Goal: Information Seeking & Learning: Learn about a topic

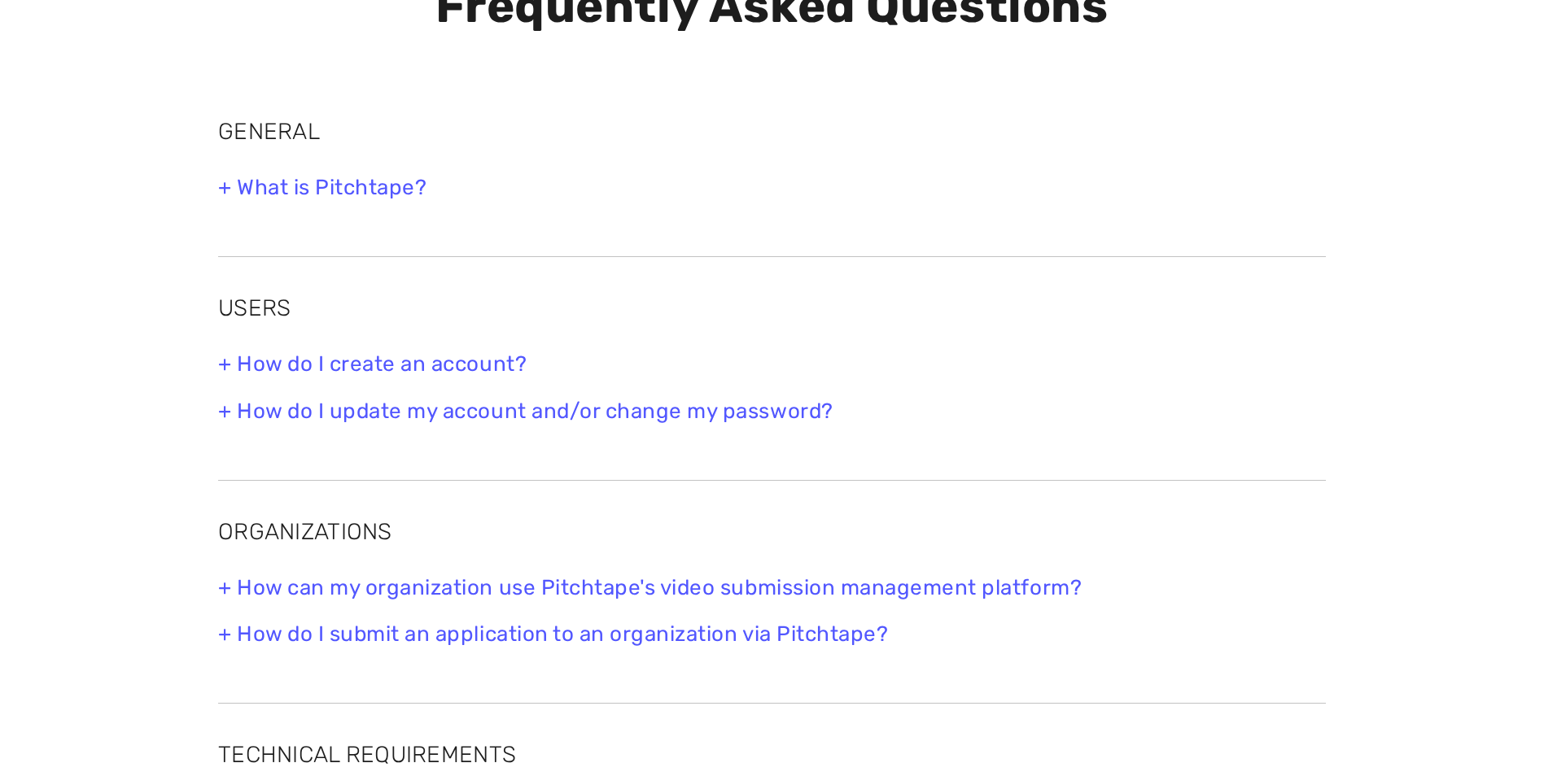
scroll to position [163, 0]
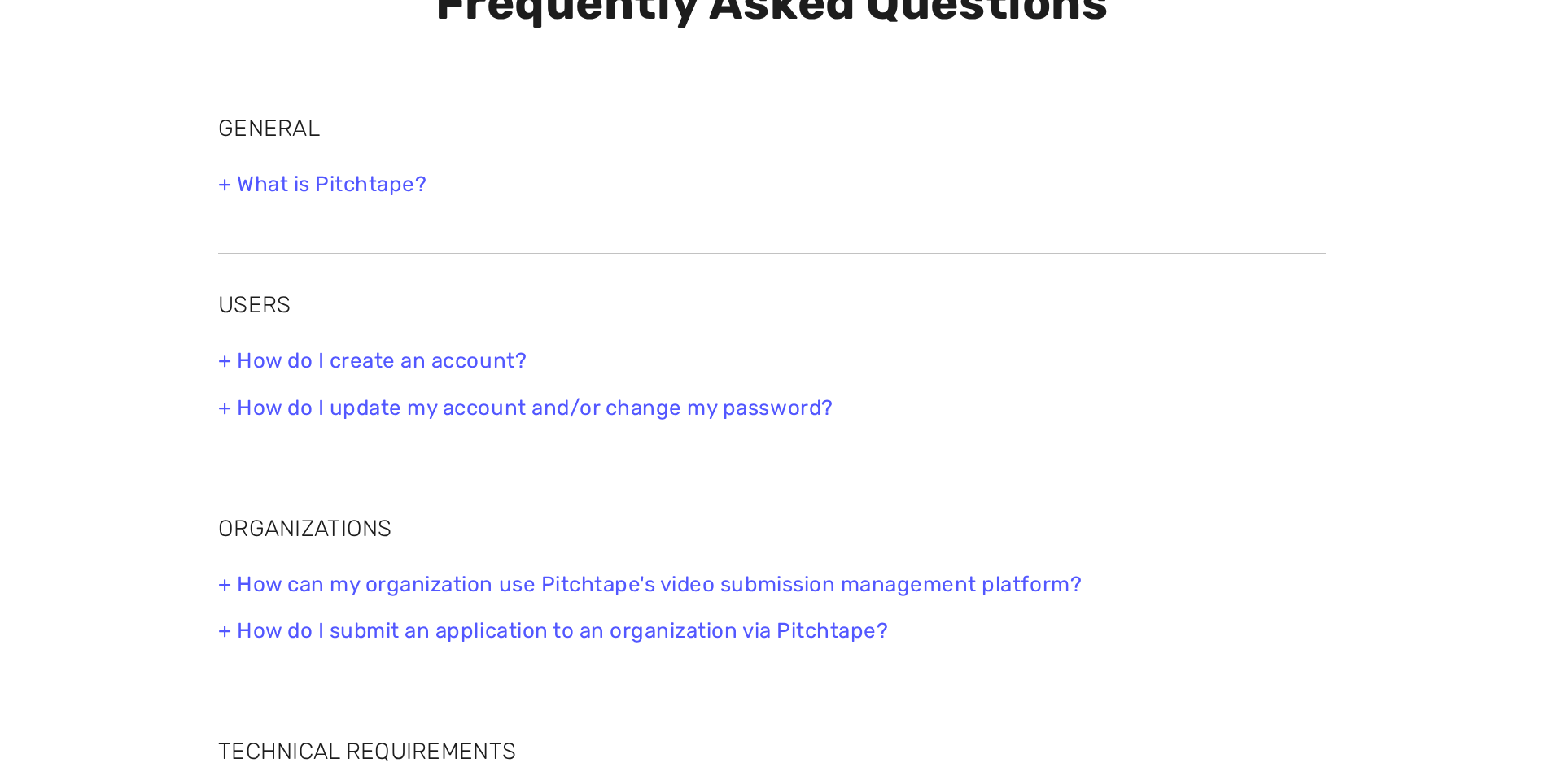
click at [218, 187] on h3 "+ What is Pitchtape?" at bounding box center [771, 184] width 1107 height 25
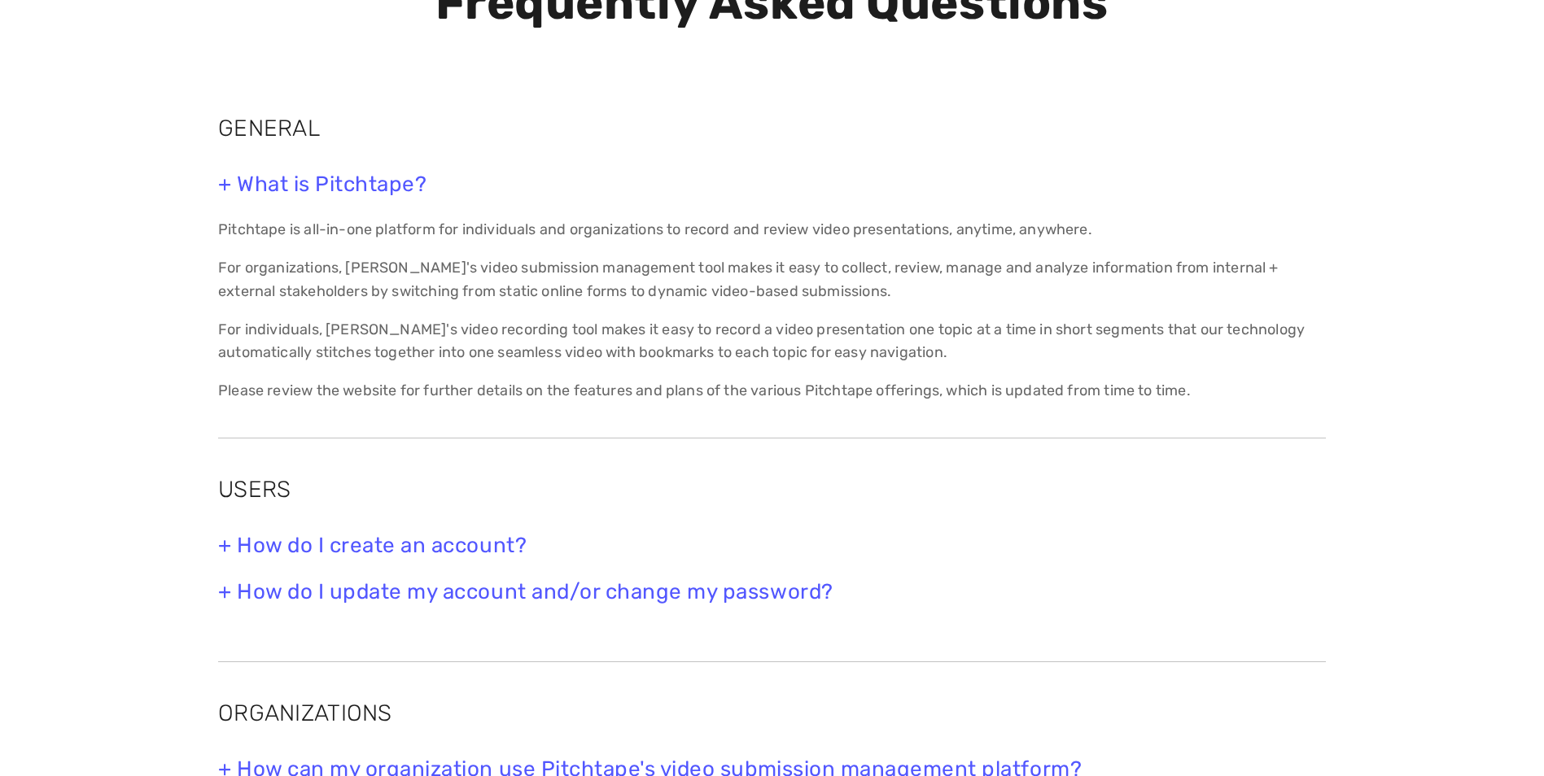
click at [220, 548] on h3 "+ How do I create an account?" at bounding box center [771, 545] width 1107 height 25
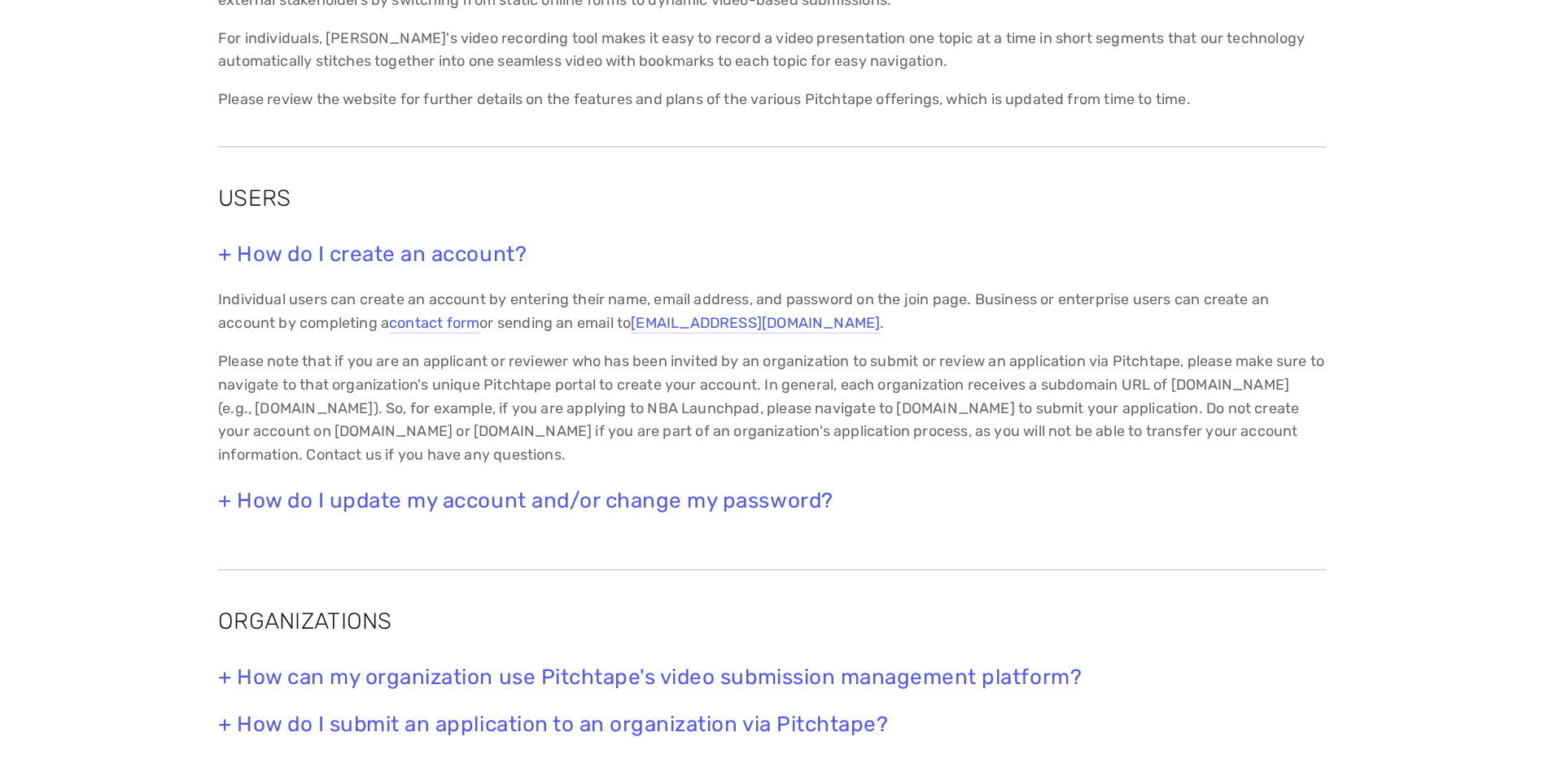
scroll to position [570, 0]
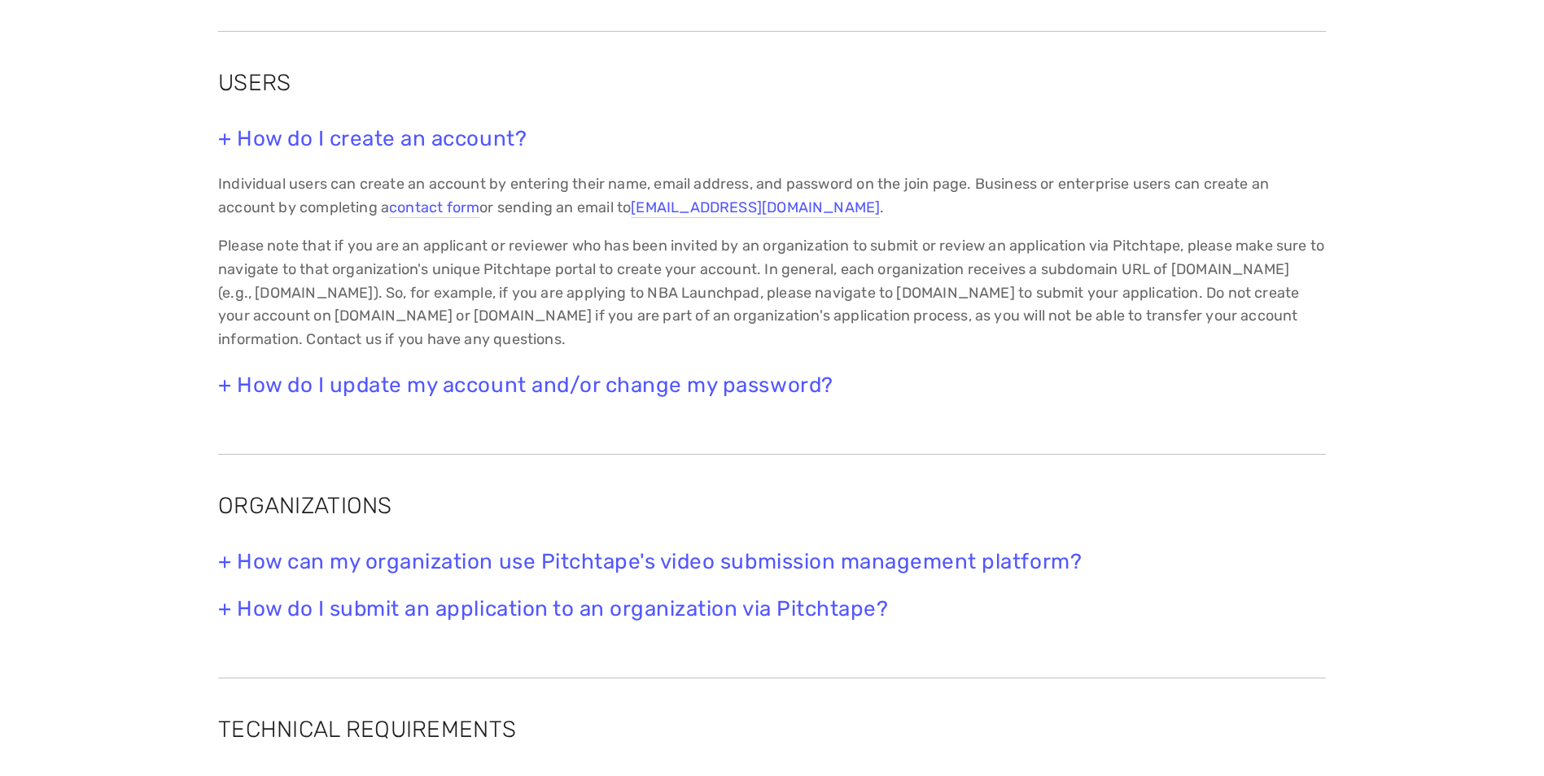
click at [225, 386] on h3 "+ How do I update my account and/or change my password?" at bounding box center [771, 385] width 1107 height 25
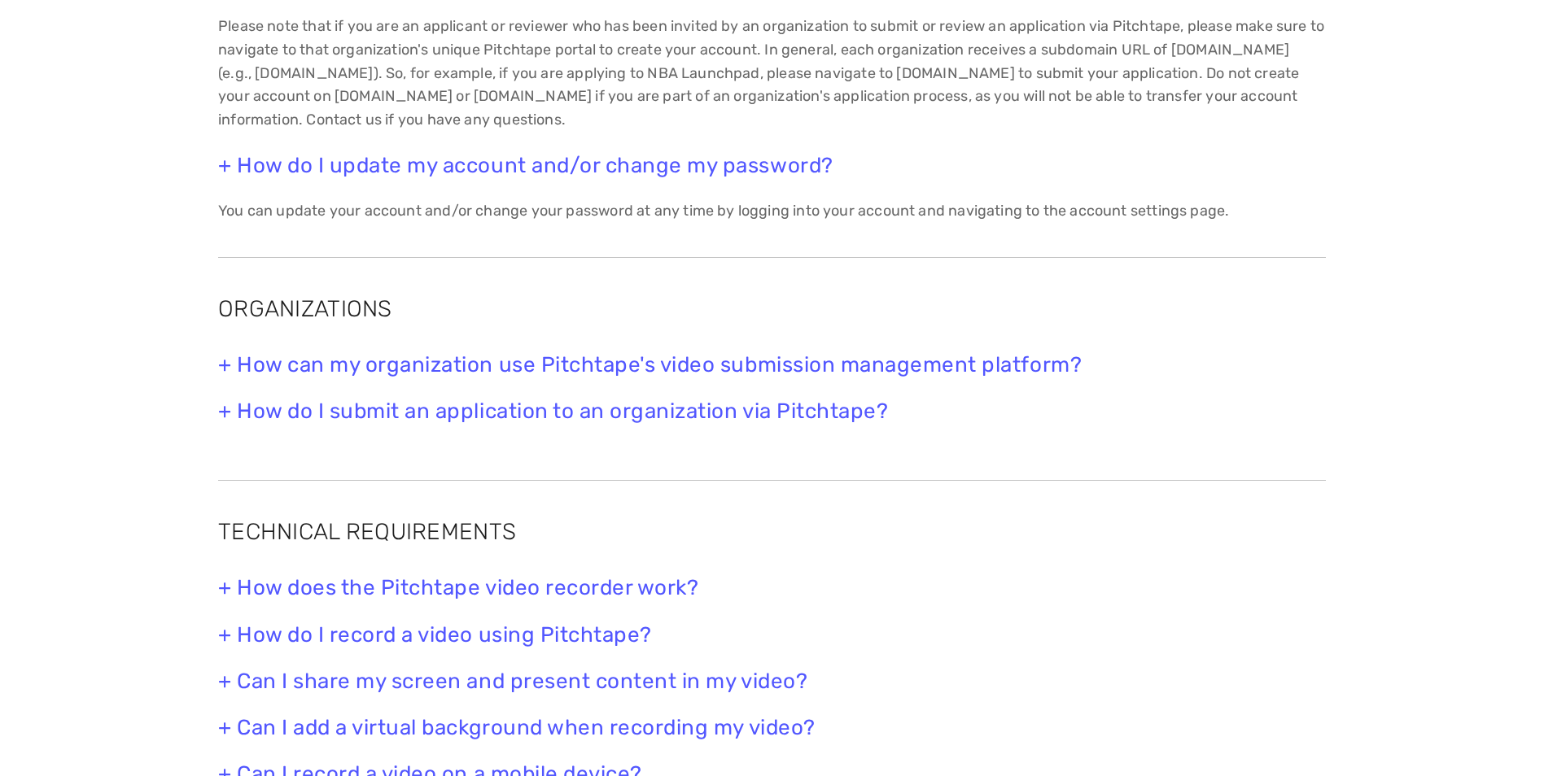
scroll to position [814, 0]
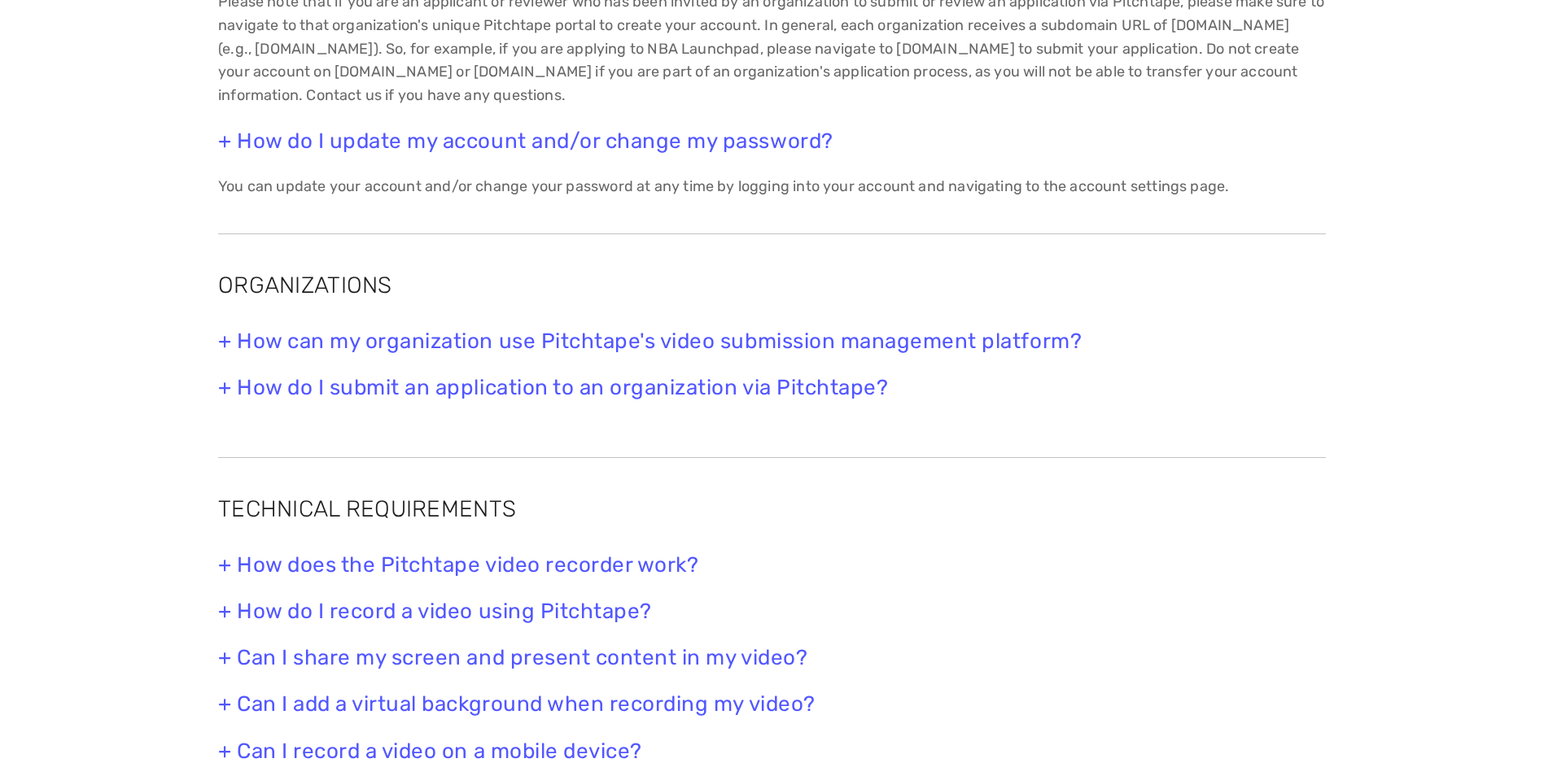
click at [229, 323] on div "+ How can my organization use Pitchtape's video submission management platform?…" at bounding box center [771, 375] width 1135 height 120
drag, startPoint x: 230, startPoint y: 337, endPoint x: 226, endPoint y: 369, distance: 32.0
click at [230, 338] on h3 "+ How can my organization use Pitchtape's video submission management platform?" at bounding box center [771, 341] width 1107 height 25
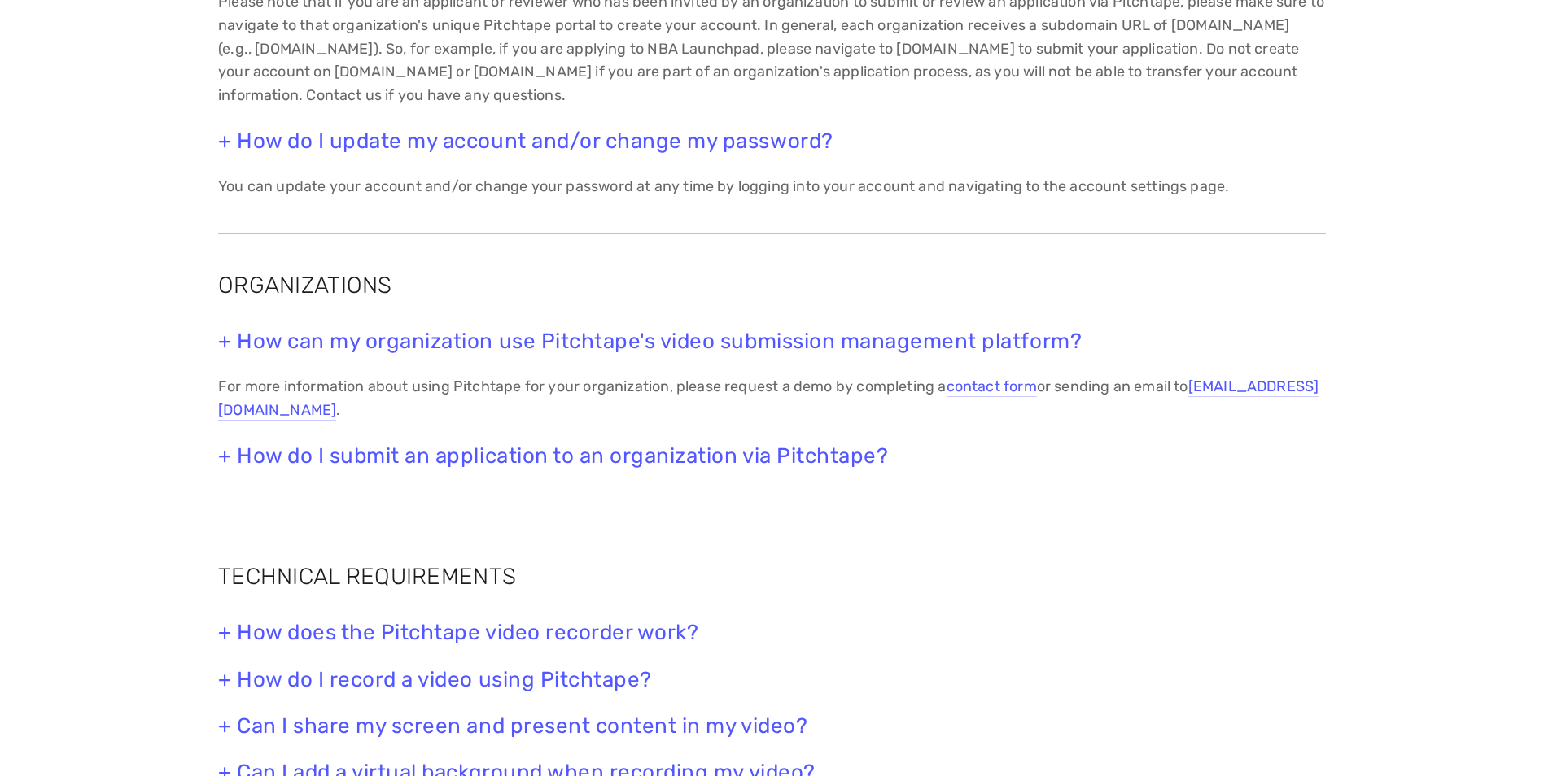
click at [221, 466] on h3 "+ How do I submit an application to an organization via Pitchtape?" at bounding box center [771, 455] width 1107 height 25
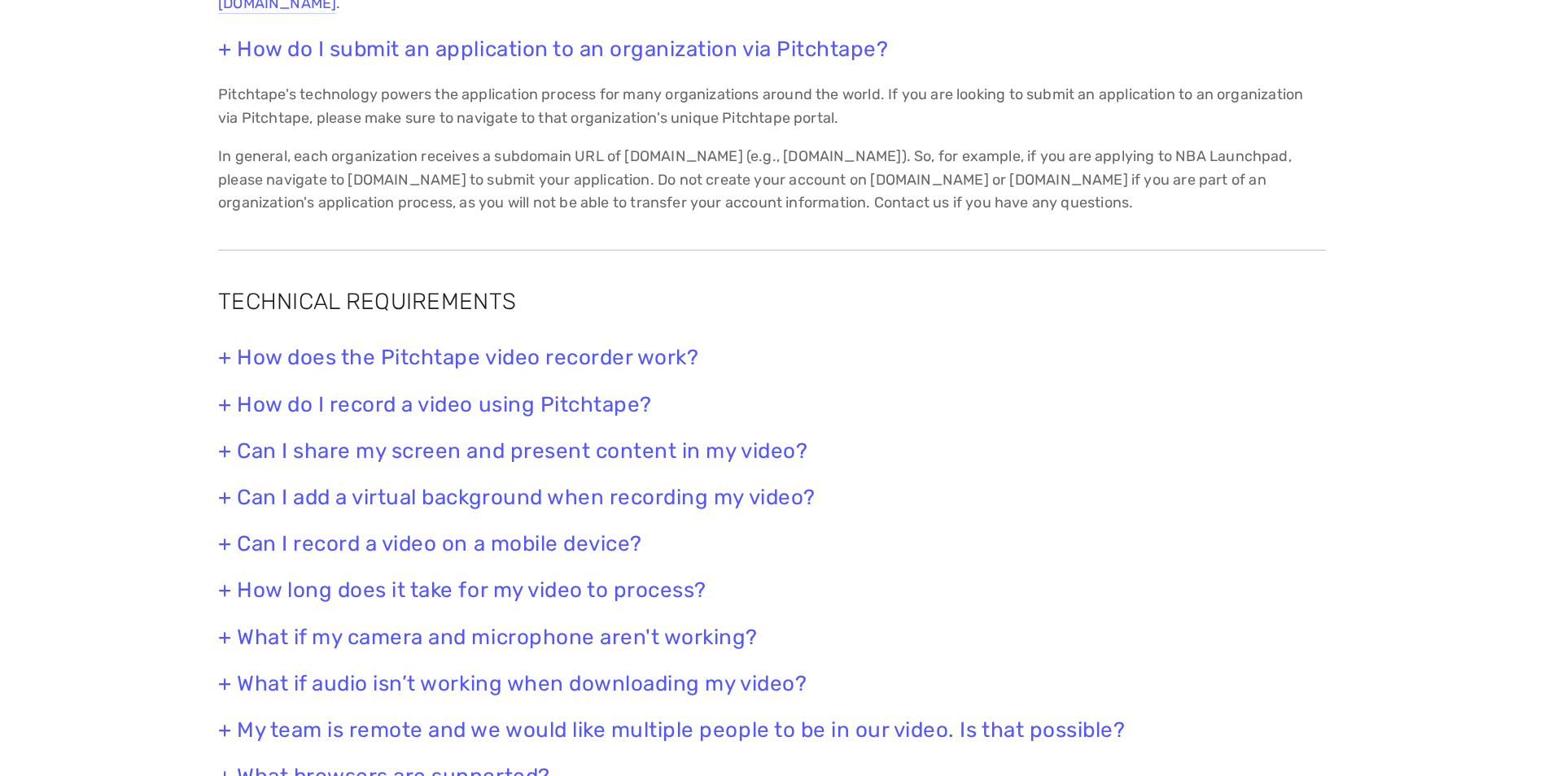
click at [222, 363] on h3 "+ How does the Pitchtape video recorder work?" at bounding box center [771, 357] width 1107 height 25
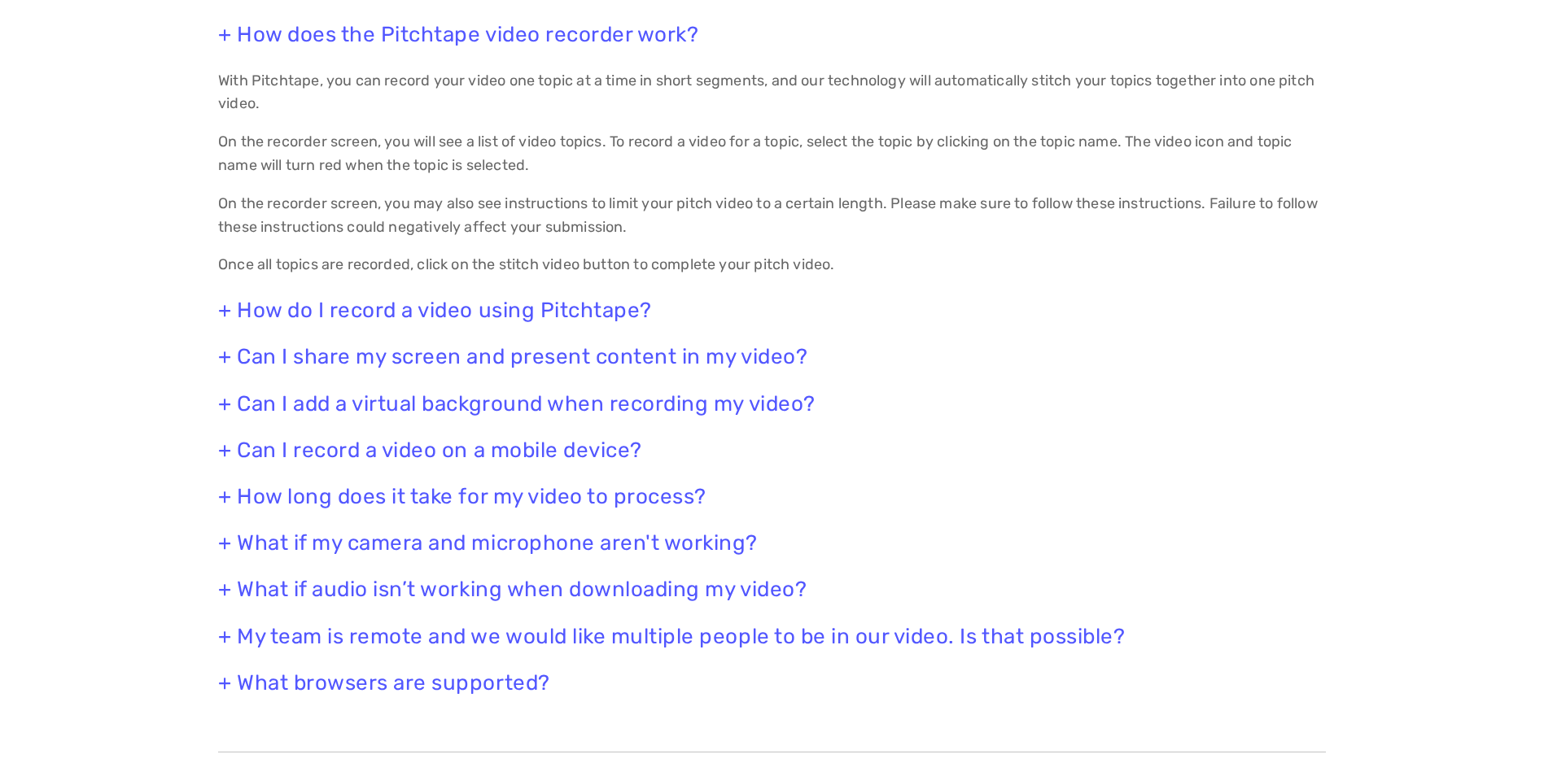
scroll to position [1546, 0]
click at [229, 312] on h3 "+ How do I record a video using Pitchtape?" at bounding box center [771, 307] width 1107 height 25
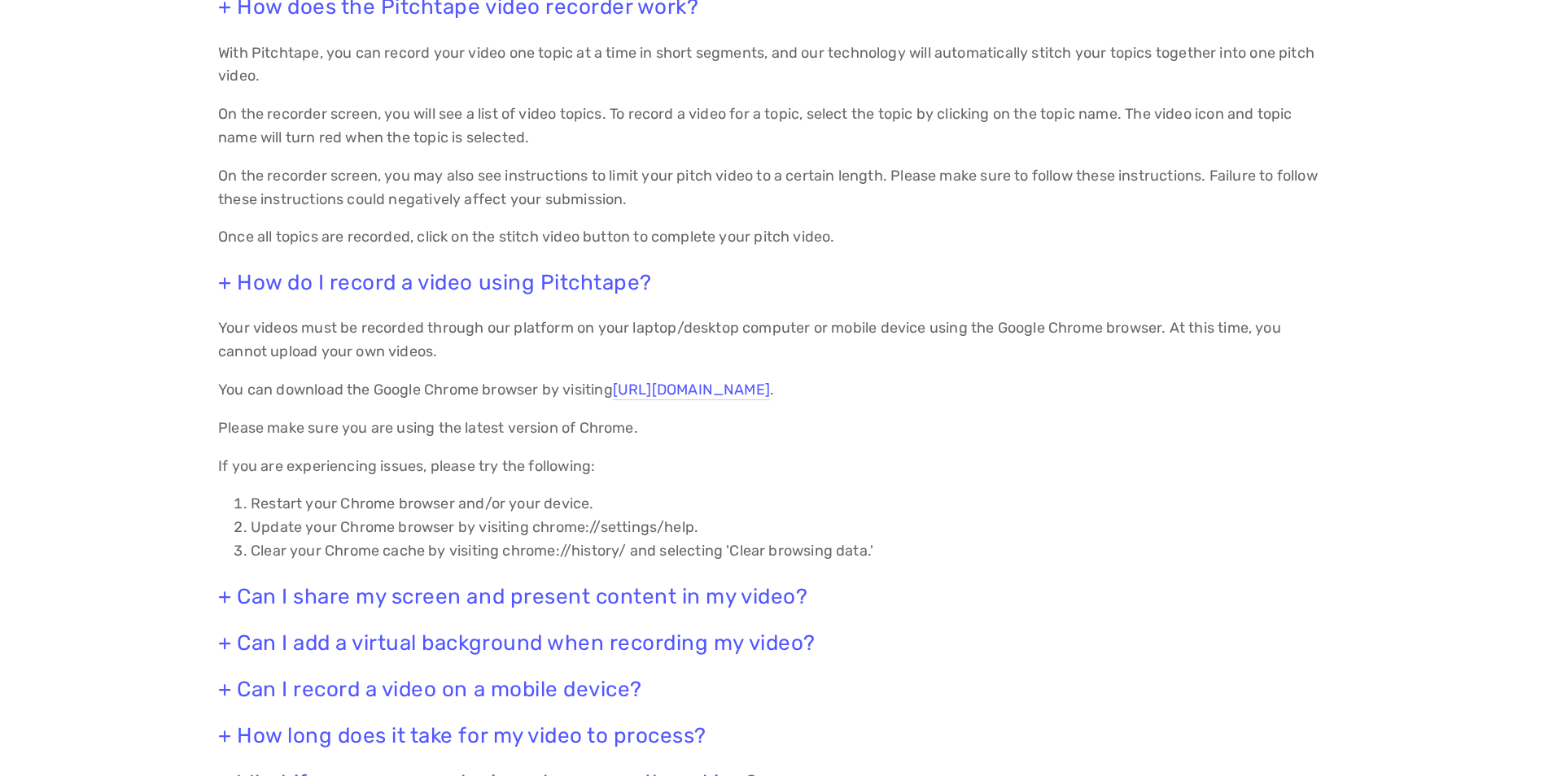
scroll to position [1790, 0]
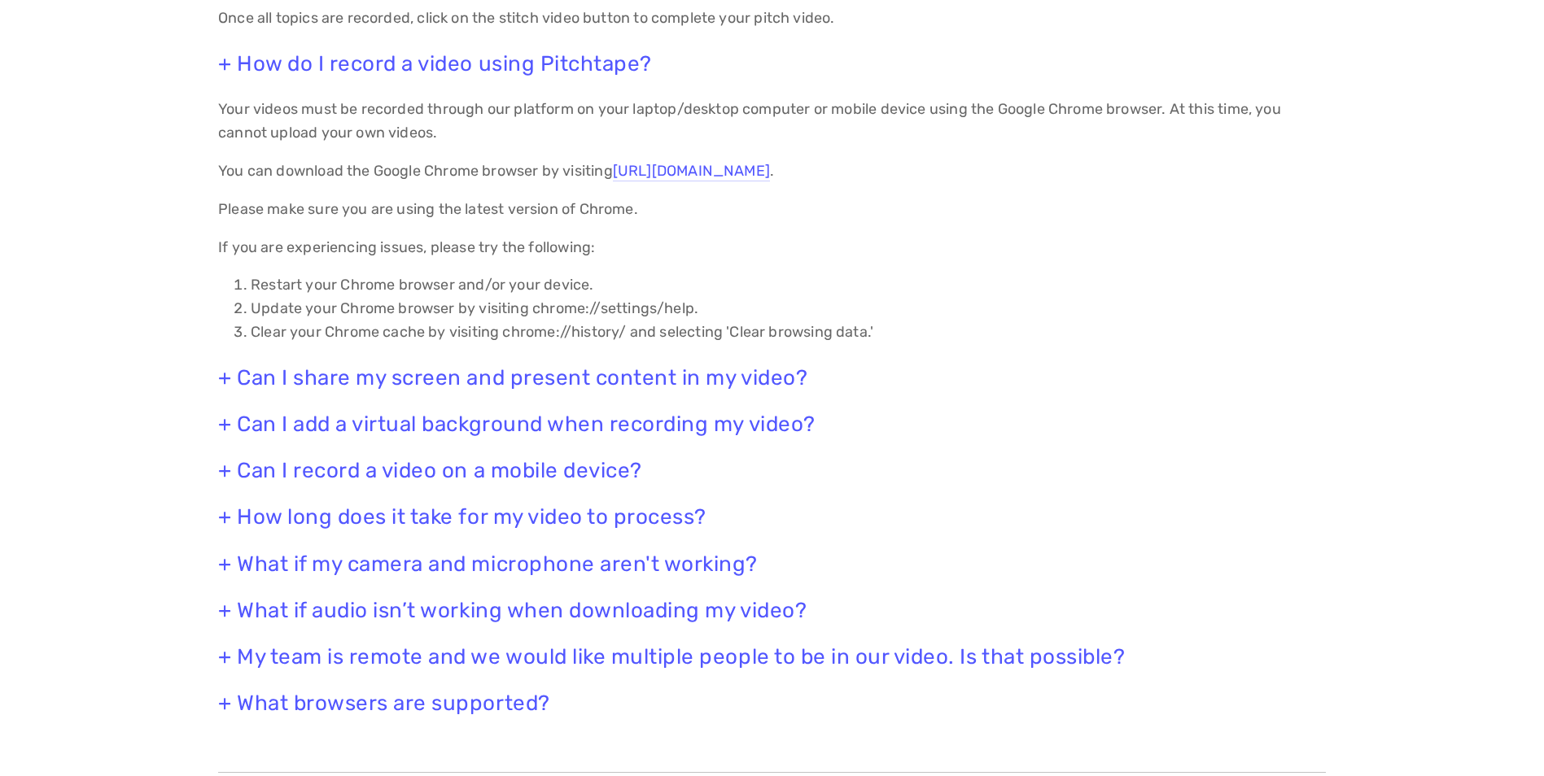
click at [223, 383] on h3 "+ Can I share my screen and present content in my video?" at bounding box center [771, 377] width 1107 height 25
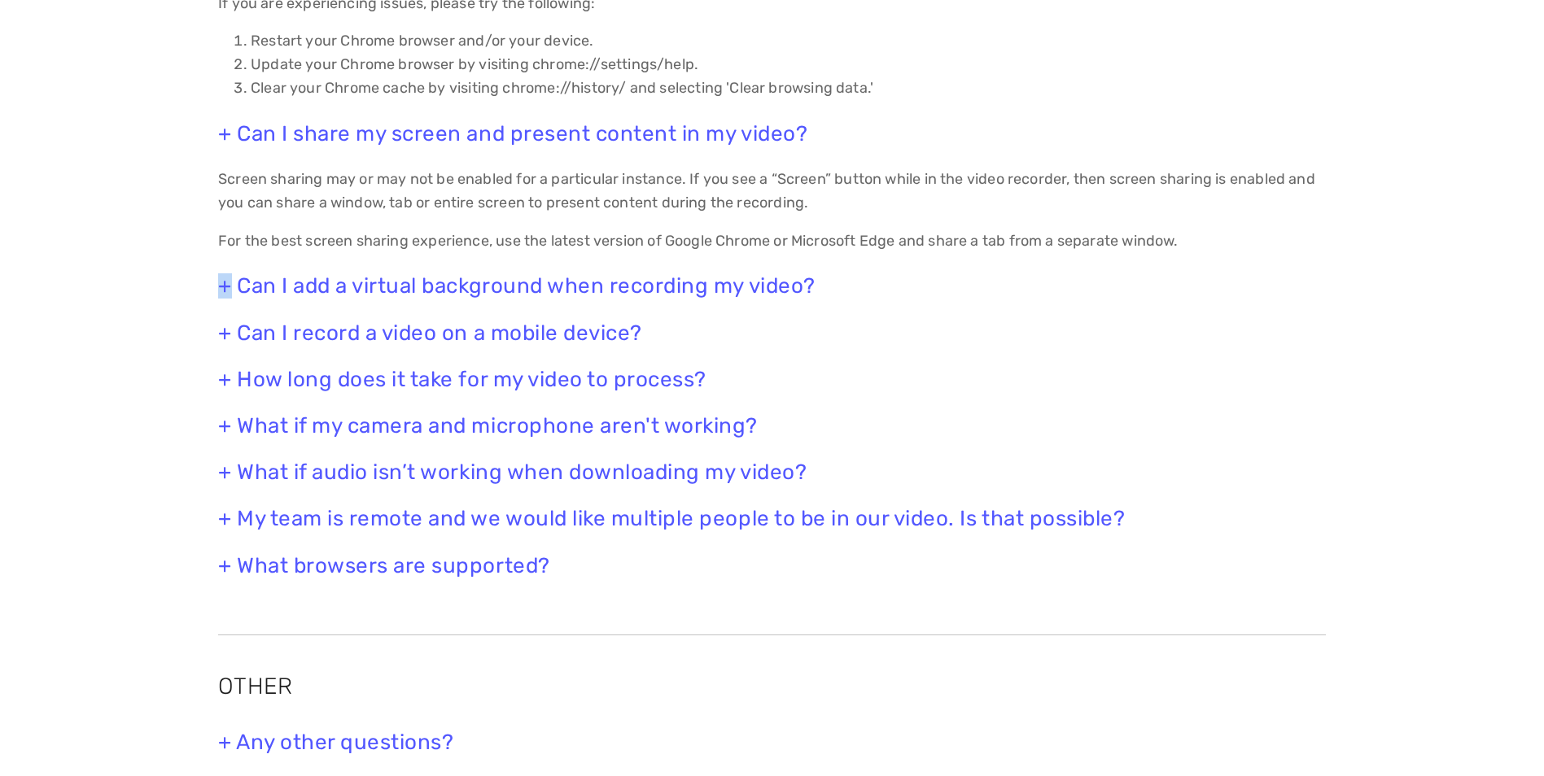
click at [226, 285] on h3 "+ Can I add a virtual background when recording my video?" at bounding box center [771, 285] width 1107 height 25
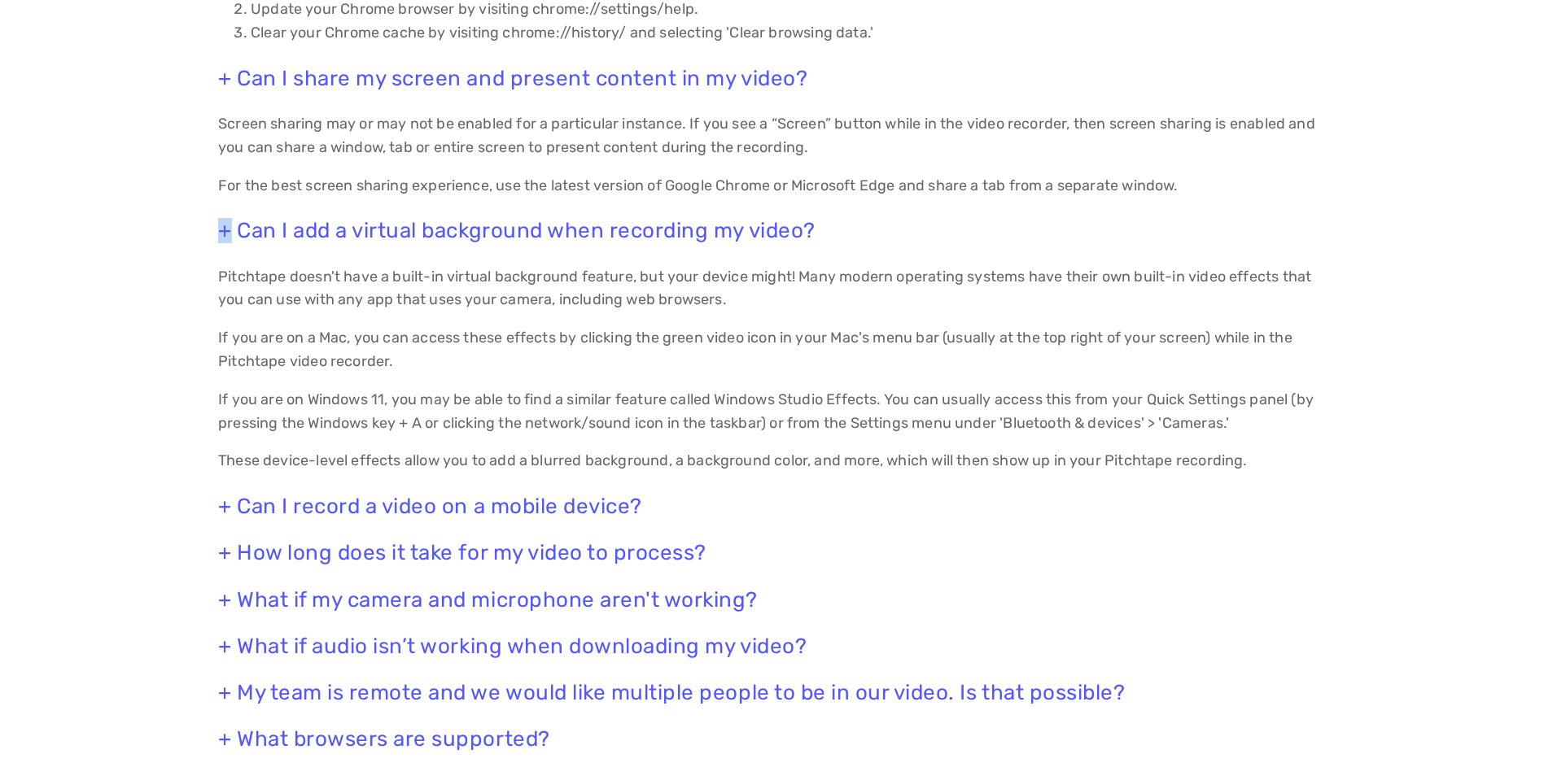
scroll to position [2197, 0]
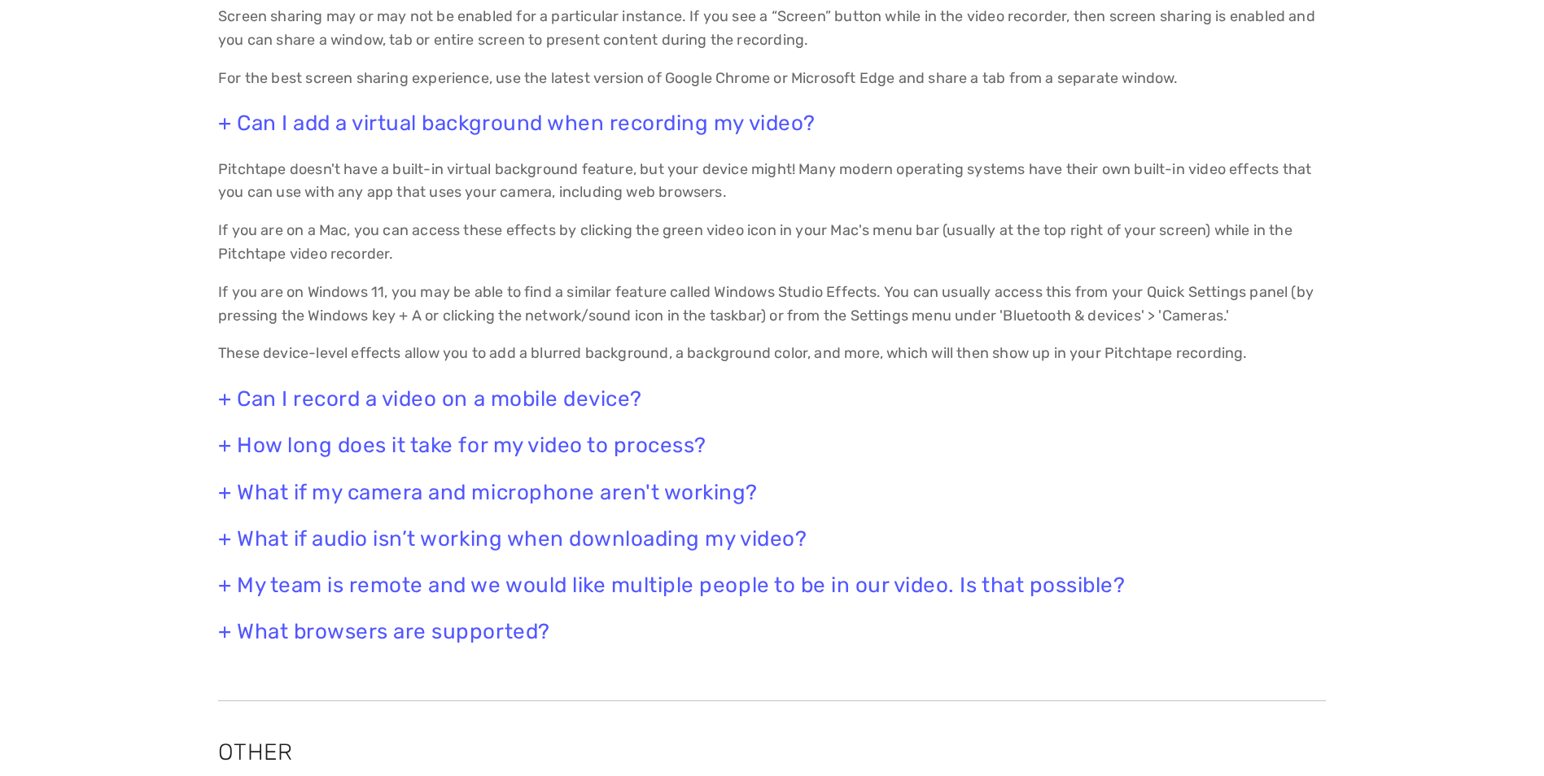
click at [224, 409] on h3 "+ Can I record a video on a mobile device?" at bounding box center [771, 399] width 1107 height 25
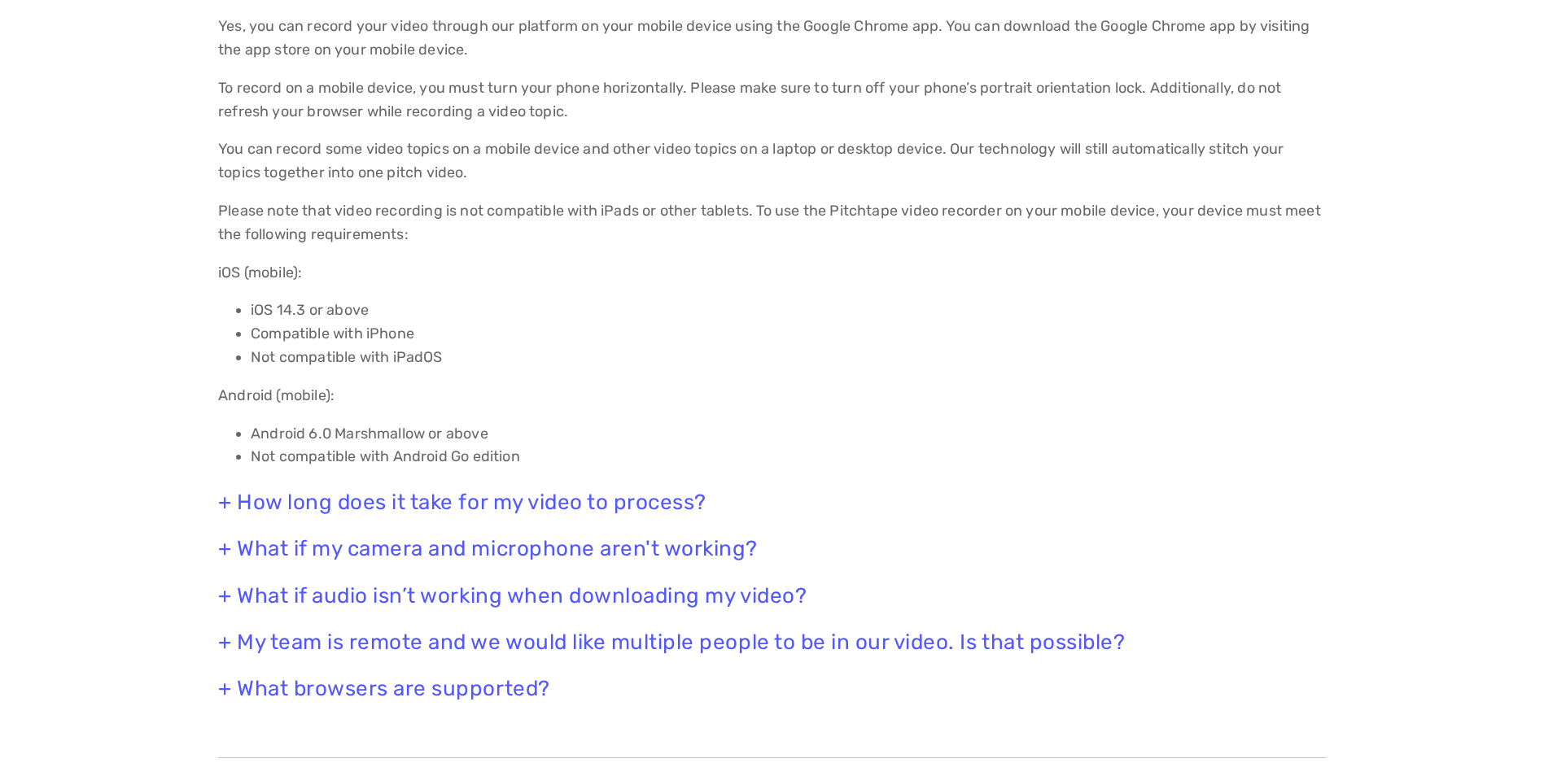
scroll to position [2685, 0]
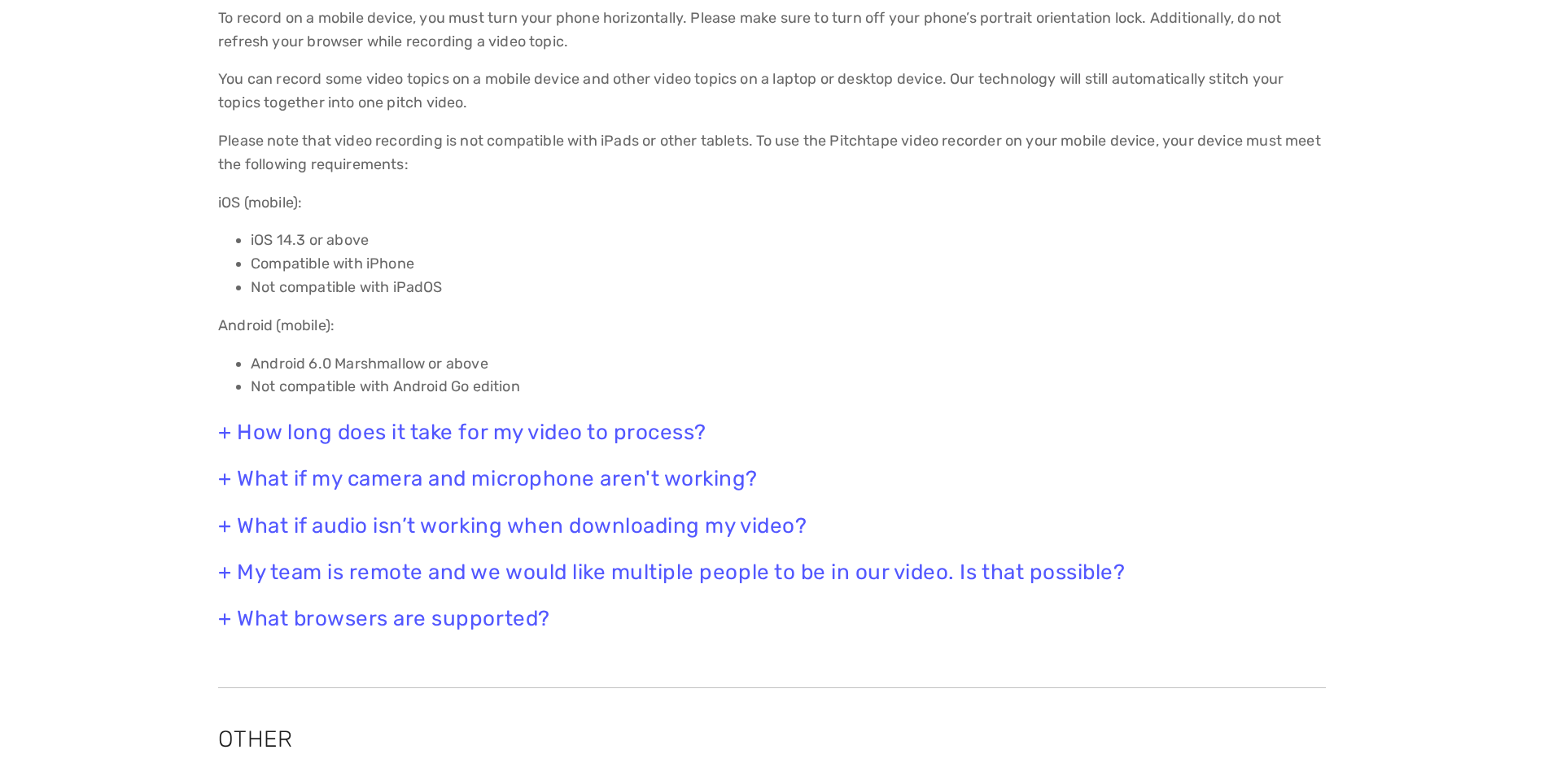
click at [222, 435] on h3 "+ How long does it take for my video to process?" at bounding box center [771, 432] width 1107 height 25
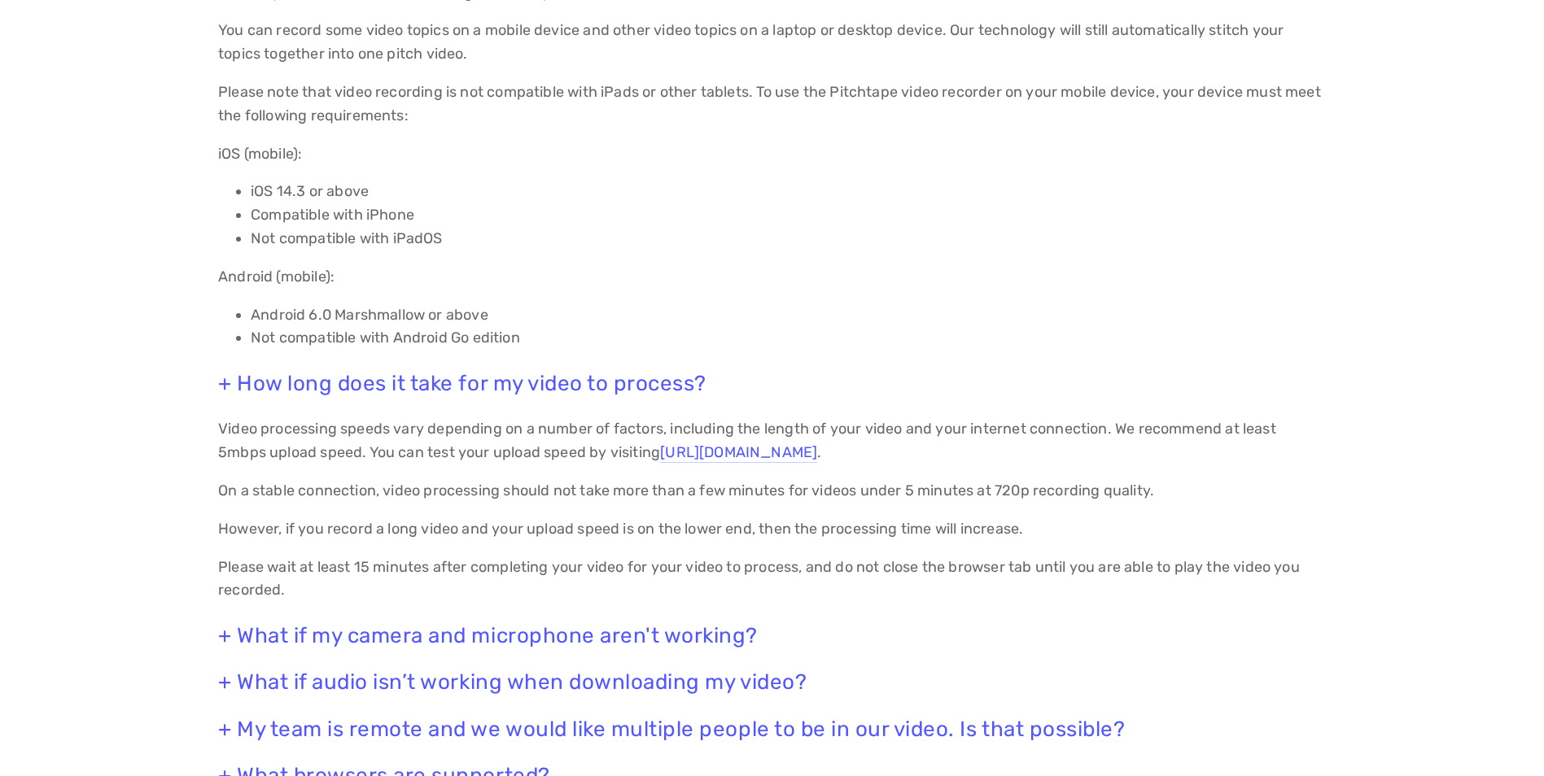
scroll to position [2929, 0]
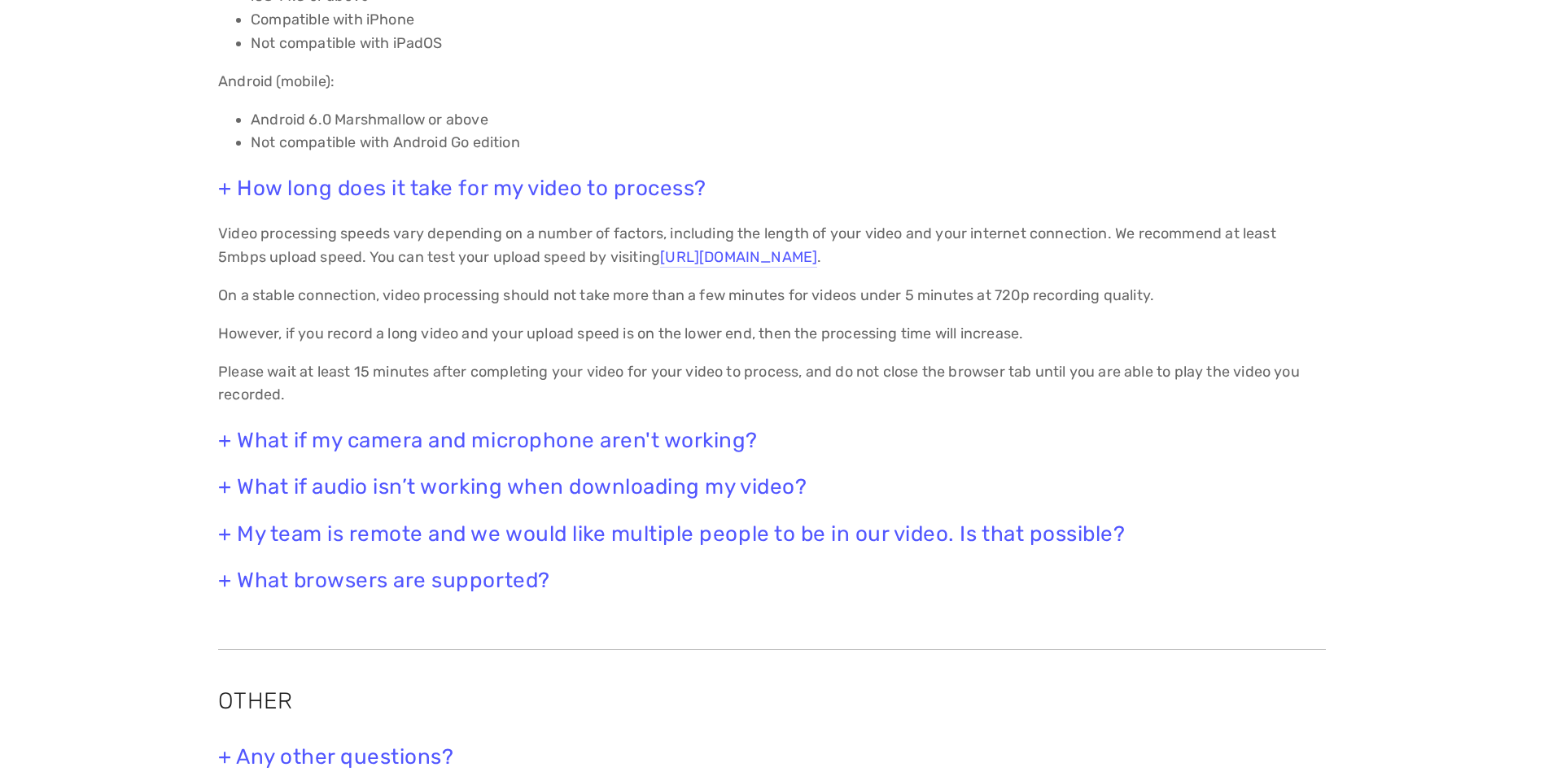
click at [229, 451] on h3 "+ What if my camera and microphone aren't working?" at bounding box center [771, 440] width 1107 height 25
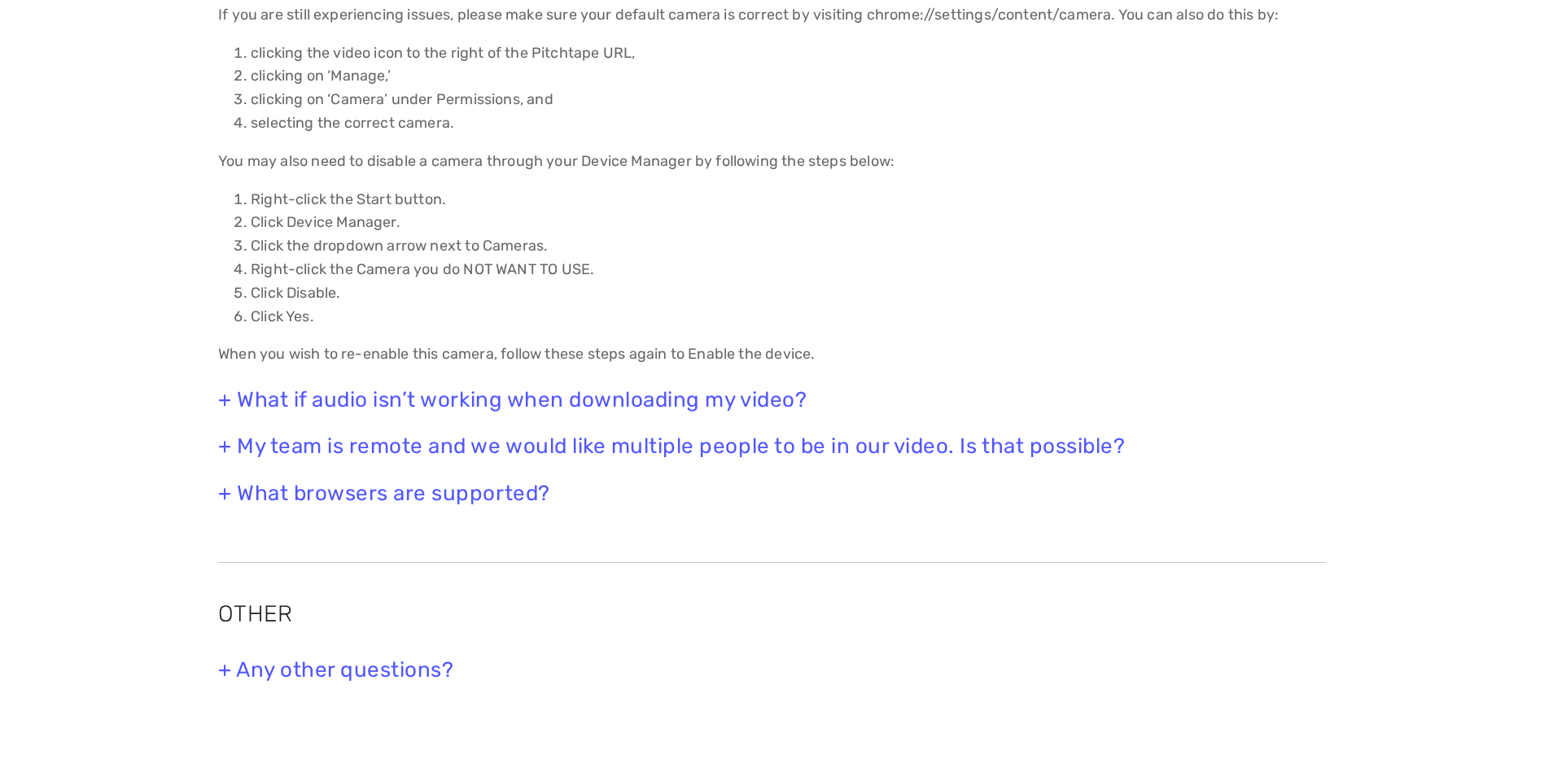
click at [225, 413] on h3 "+ What if audio isn’t working when downloading my video?" at bounding box center [771, 399] width 1107 height 25
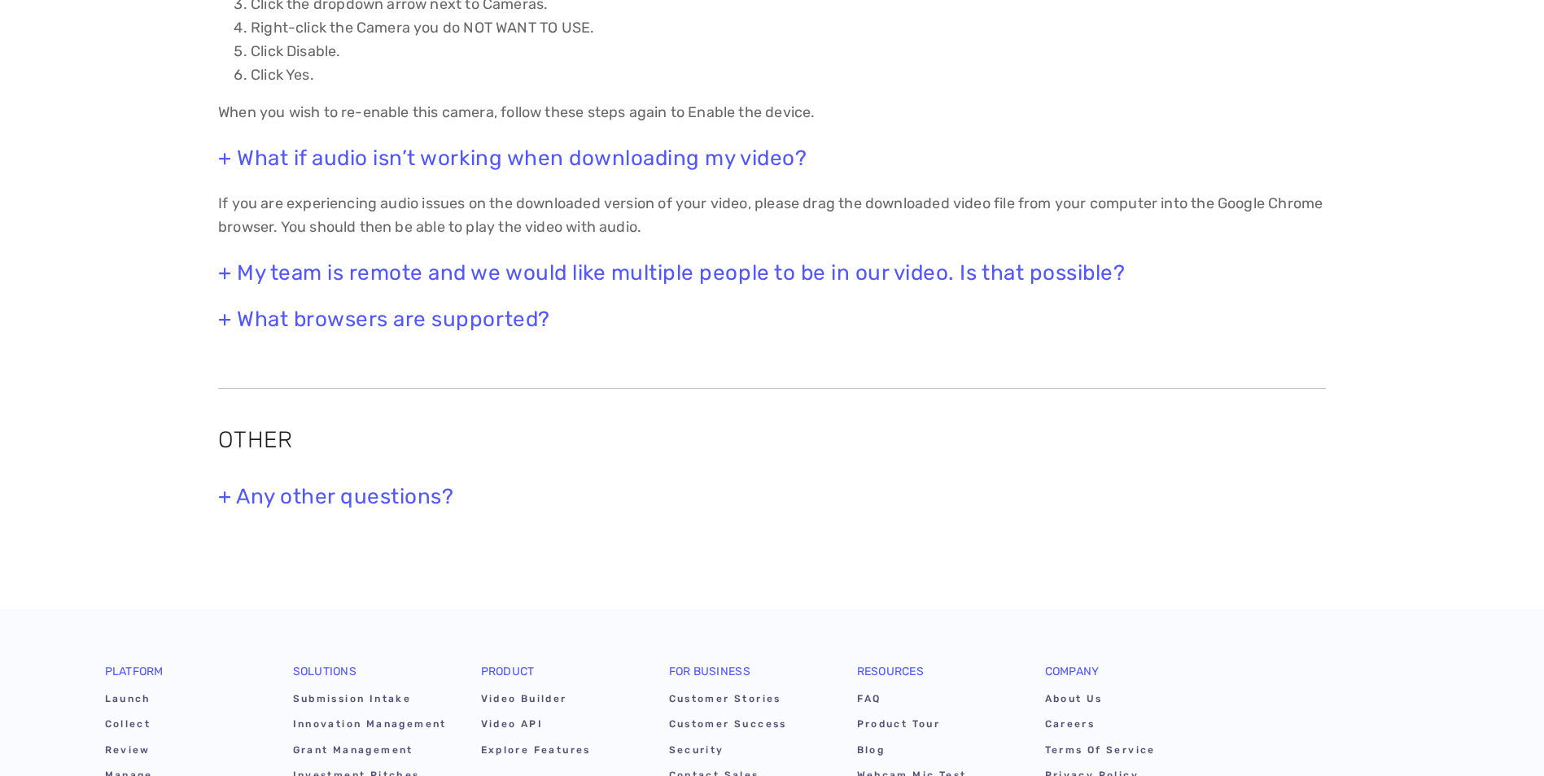
scroll to position [3906, 0]
click at [226, 283] on h3 "+ My team is remote and we would like multiple people to be in our video. Is th…" at bounding box center [771, 270] width 1107 height 25
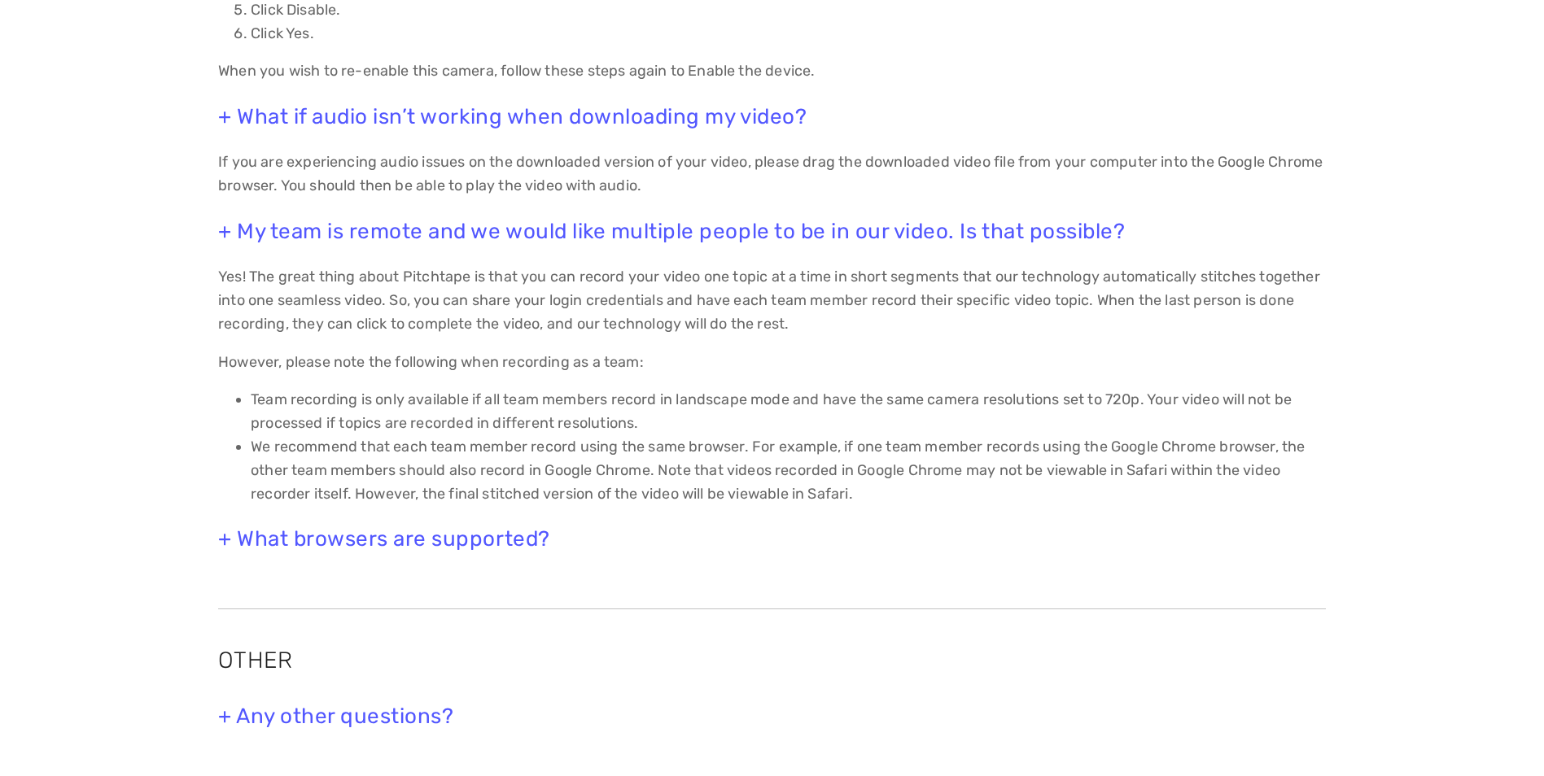
scroll to position [4069, 0]
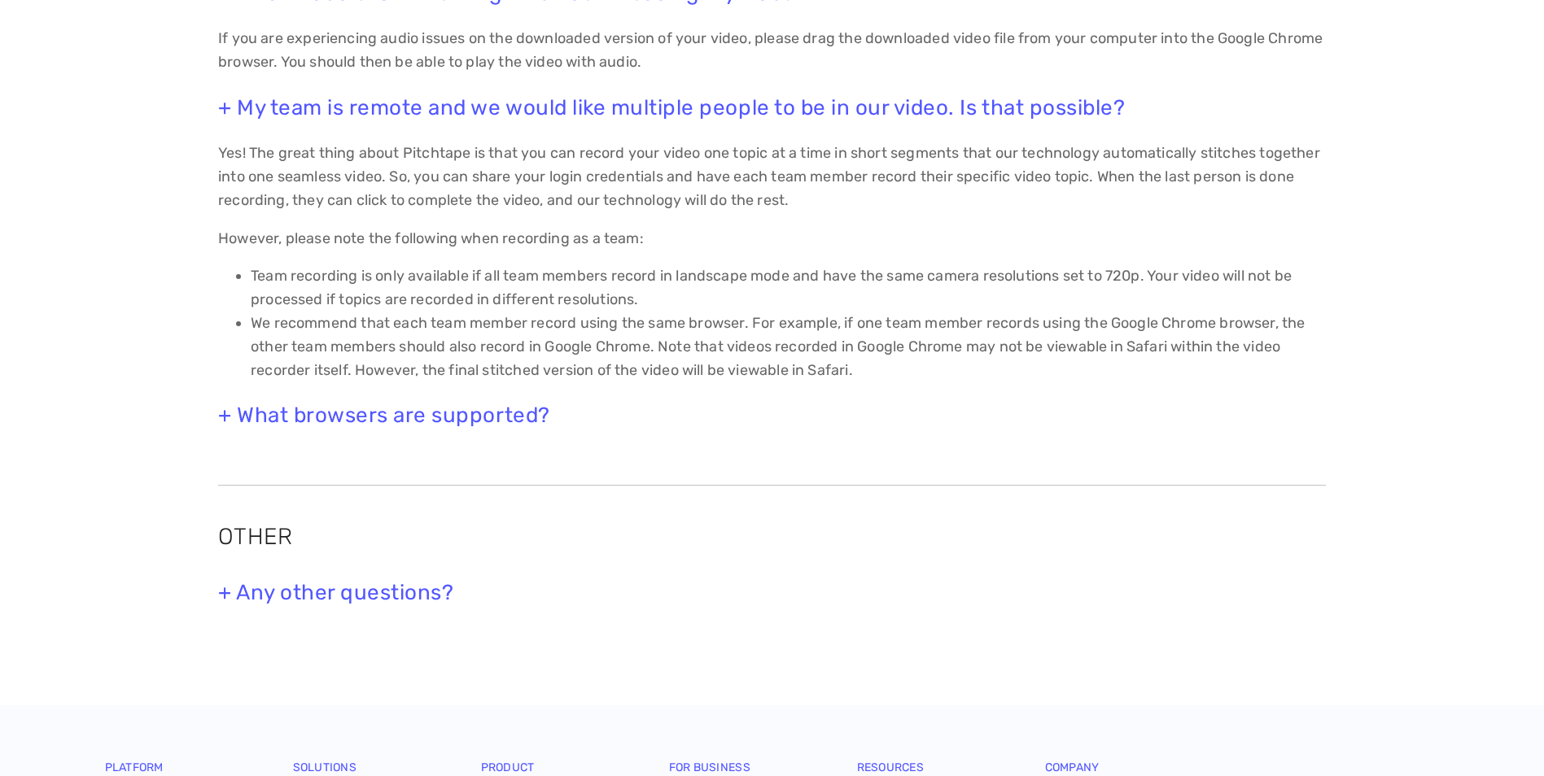
click at [225, 428] on h3 "+ What browsers are supported?" at bounding box center [771, 415] width 1107 height 25
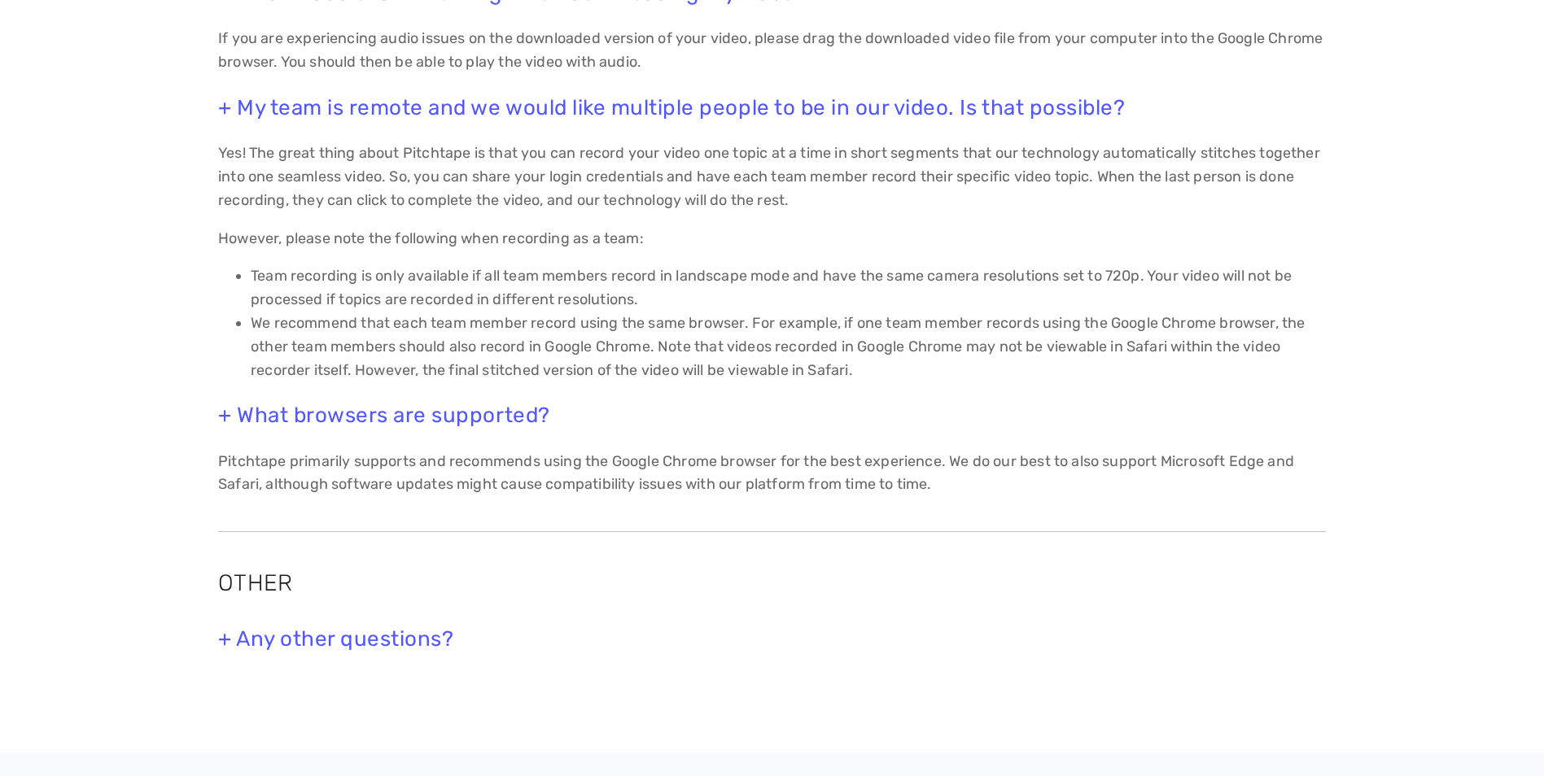
click at [224, 652] on h3 "+ Any other questions?" at bounding box center [771, 639] width 1107 height 25
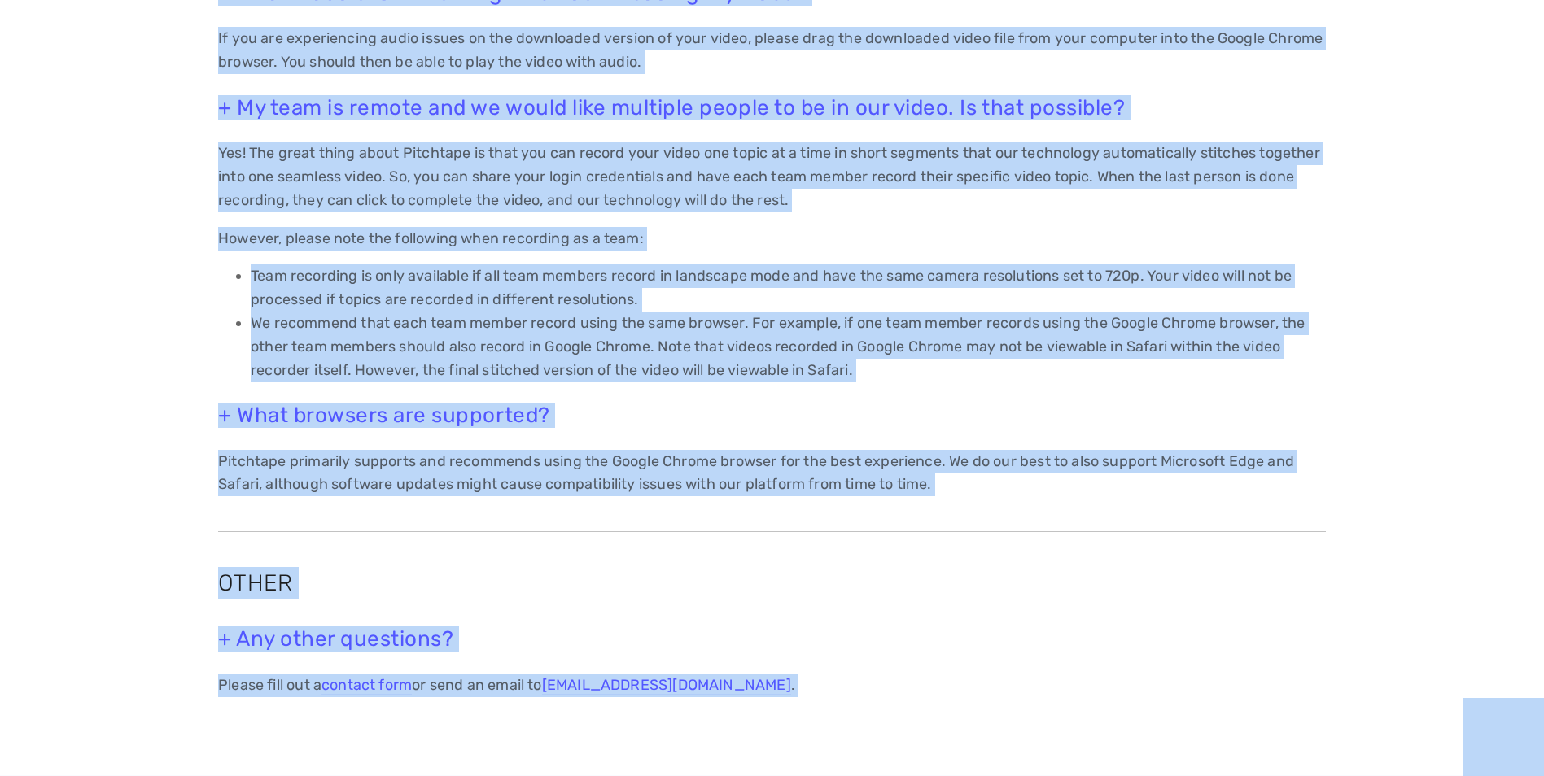
copy body "Loremips ⌵ Dolors Ametcon Adipis Elitse Doeiusm Temporinc ⌵ Utlaboreet Dolore M…"
